Goal: Find specific page/section

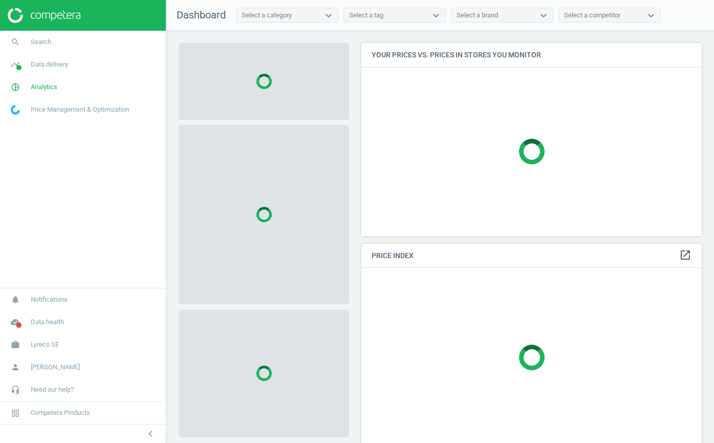
scroll to position [208, 348]
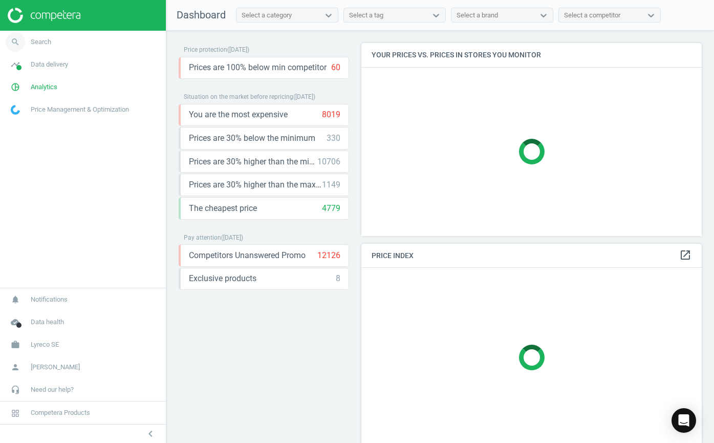
click at [40, 39] on span "Search" at bounding box center [41, 41] width 20 height 9
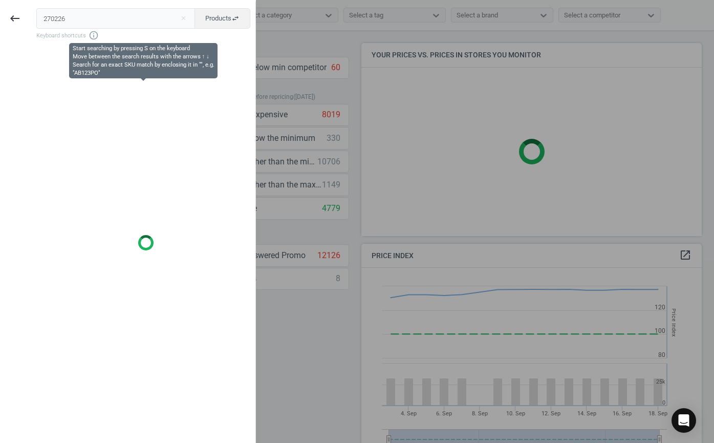
scroll to position [251, 348]
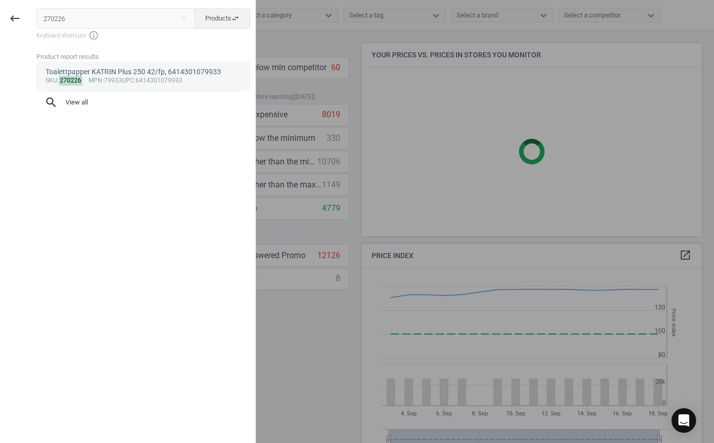
type input "270226"
click at [72, 80] on mark "270226" at bounding box center [71, 81] width 24 height 10
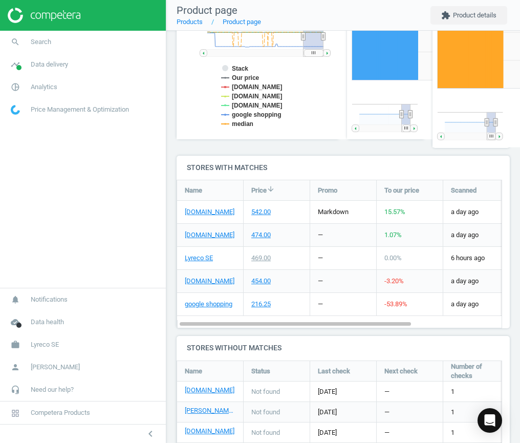
scroll to position [273, 0]
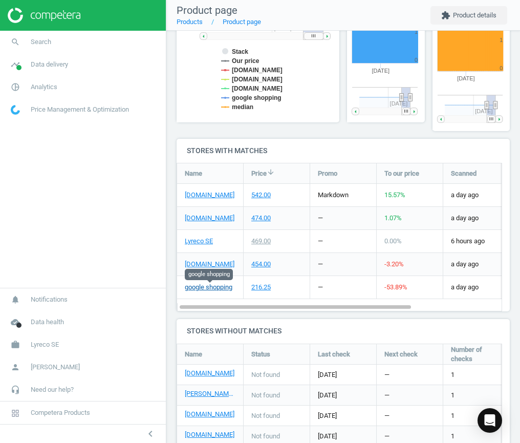
click at [223, 288] on link "google shopping" at bounding box center [209, 286] width 48 height 9
